Goal: Download file/media

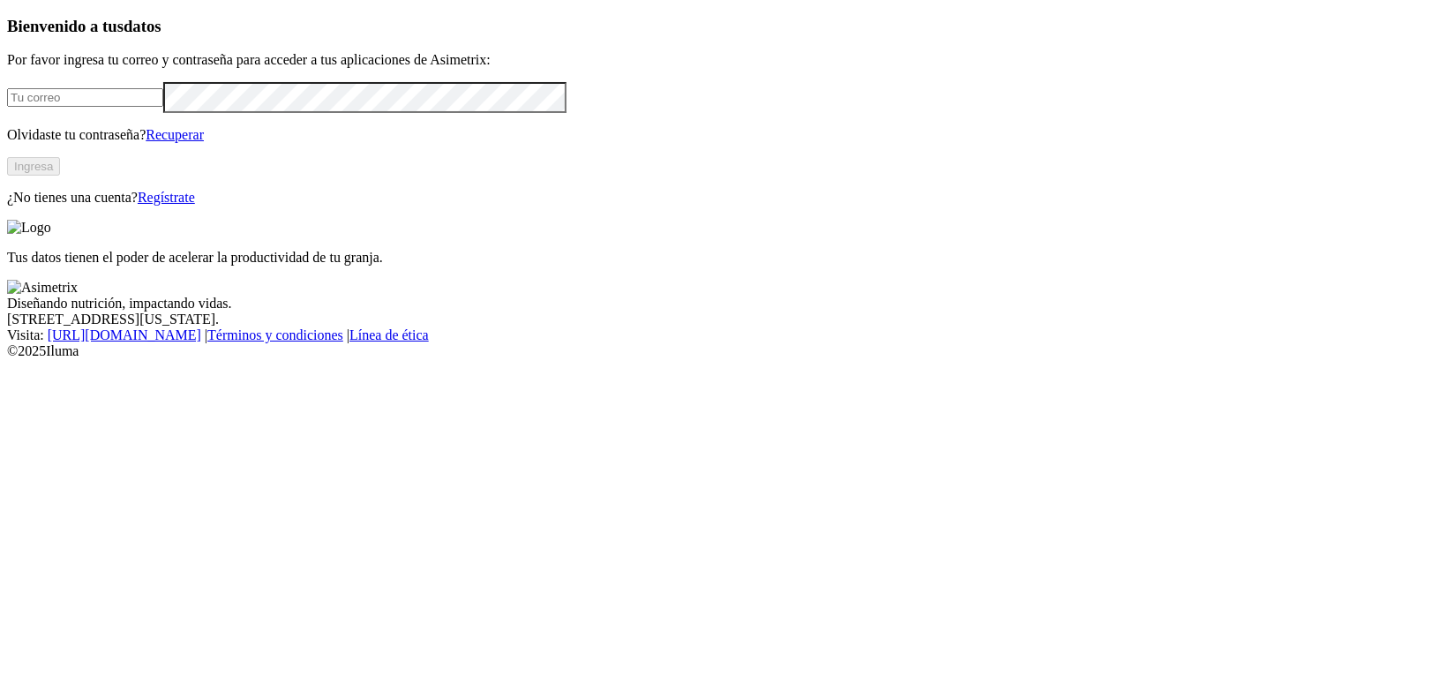
type input "[PERSON_NAME][EMAIL_ADDRESS][DOMAIN_NAME]"
click at [60, 176] on button "Ingresa" at bounding box center [33, 166] width 53 height 19
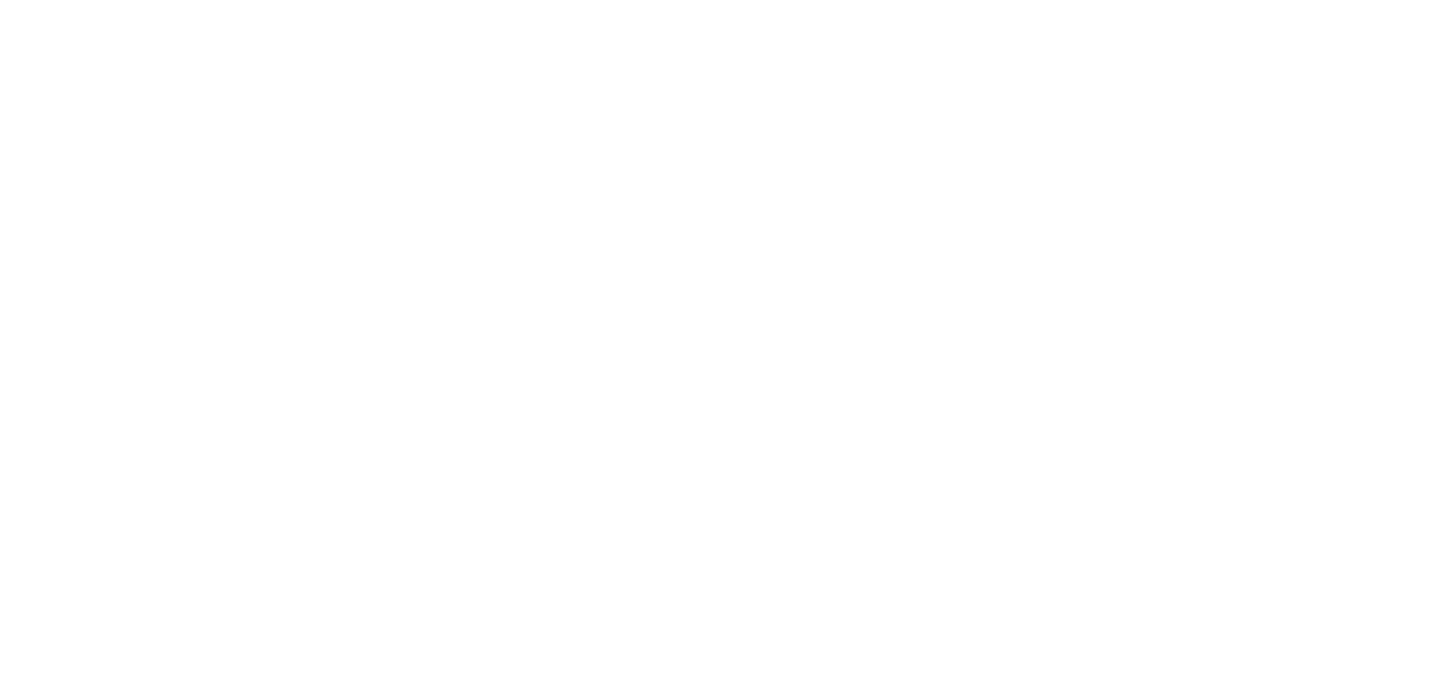
click at [1233, 679] on div "ALIAR" at bounding box center [720, 694] width 1427 height 30
